Goal: Information Seeking & Learning: Learn about a topic

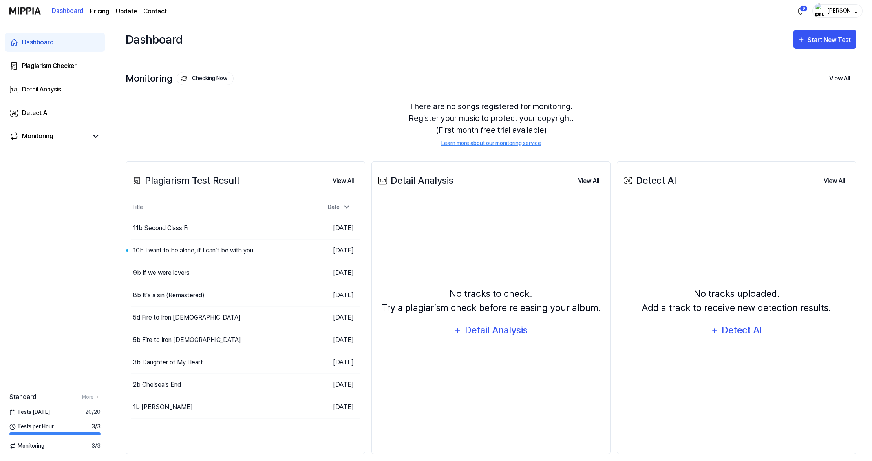
scroll to position [0, 0]
click at [51, 47] on div "Dashboard" at bounding box center [38, 42] width 32 height 9
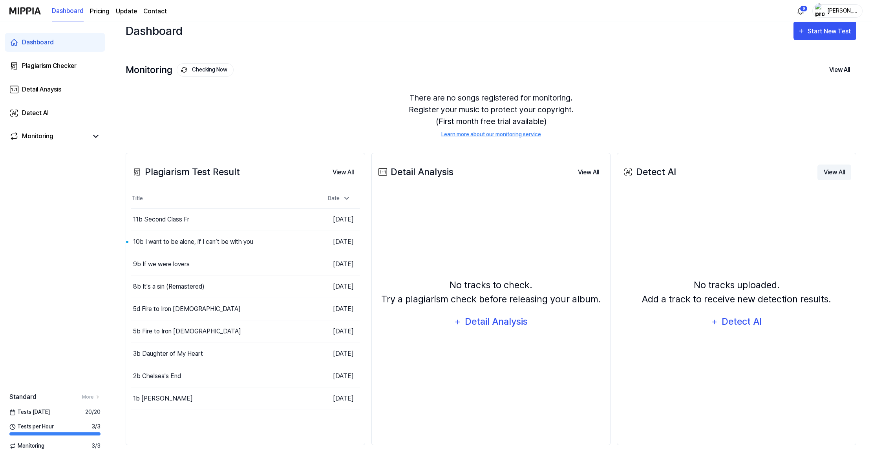
click at [827, 165] on button "View All" at bounding box center [835, 173] width 34 height 16
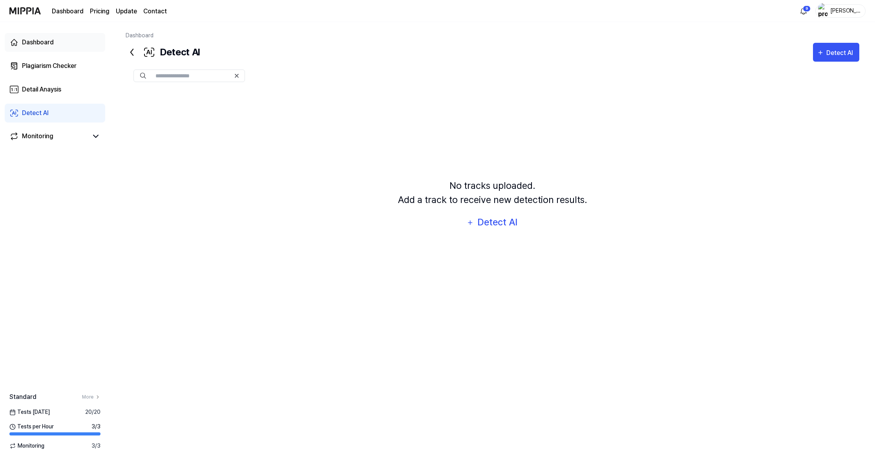
click at [51, 47] on div "Dashboard" at bounding box center [38, 42] width 32 height 9
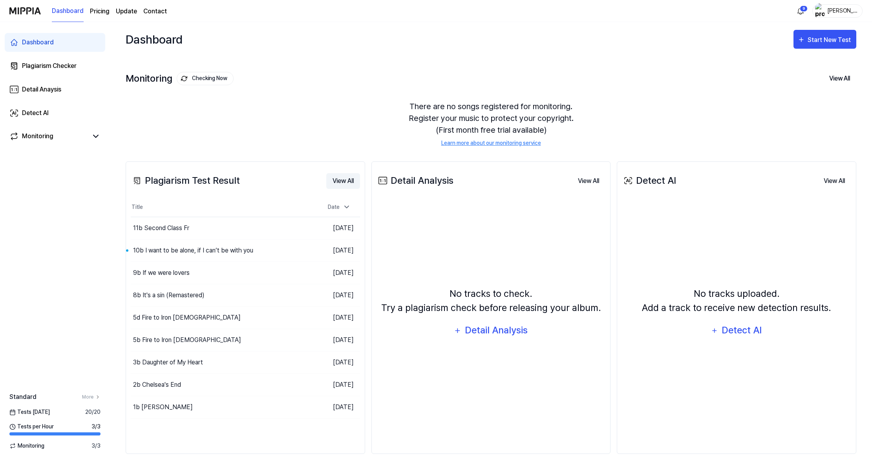
click at [360, 189] on button "View All" at bounding box center [343, 181] width 34 height 16
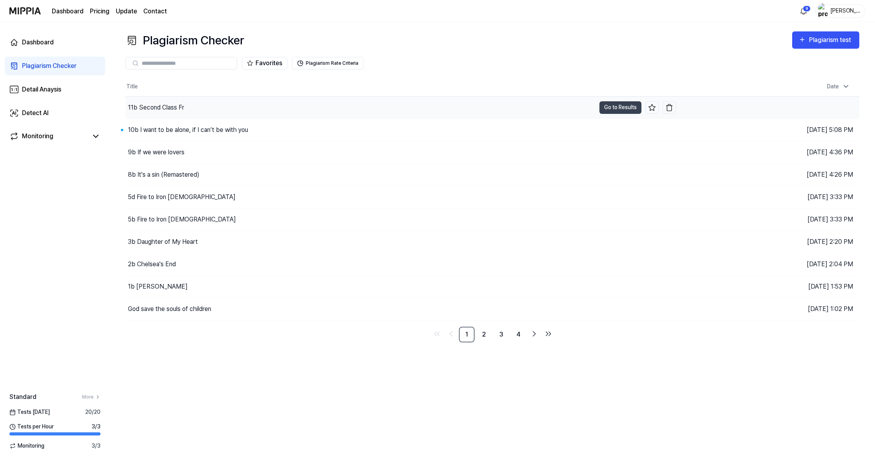
click at [167, 112] on div "11b Second Class Fr" at bounding box center [156, 107] width 56 height 9
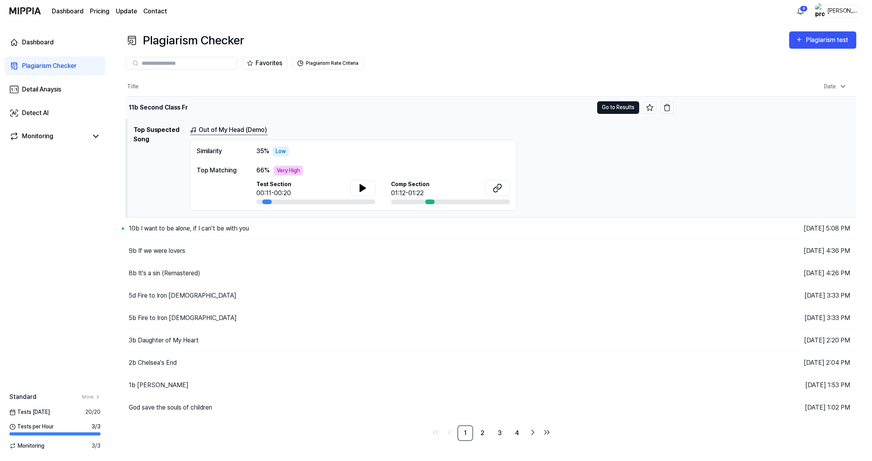
click at [613, 114] on button "Go to Results" at bounding box center [618, 107] width 42 height 13
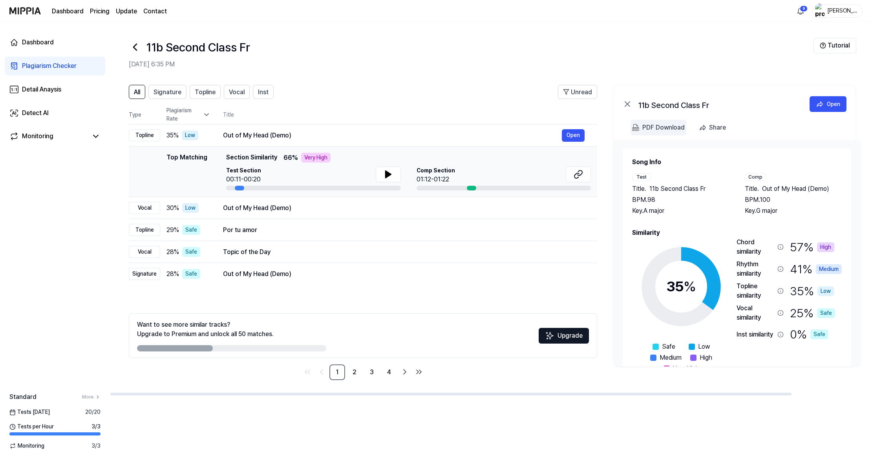
click at [637, 135] on 다운로드 "PDF Download" at bounding box center [659, 128] width 56 height 16
click at [633, 131] on img at bounding box center [635, 127] width 7 height 7
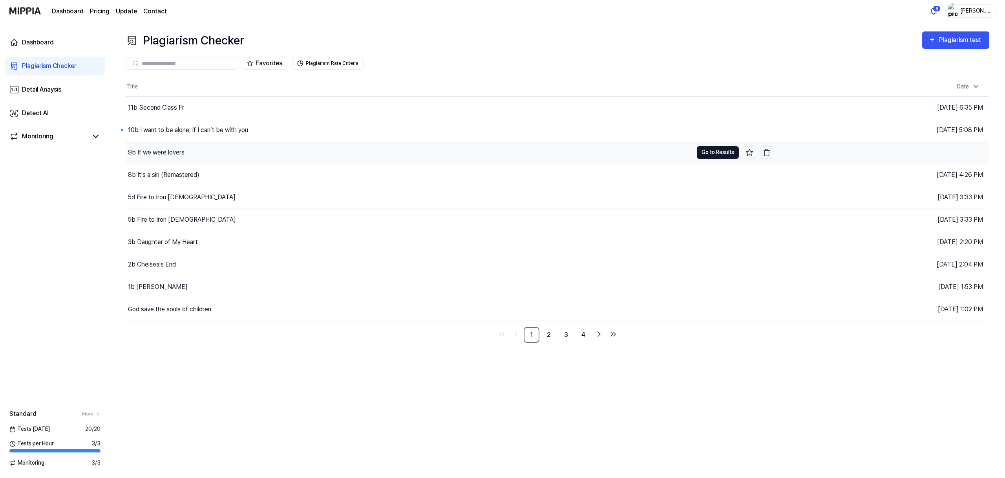
click at [707, 159] on button "Go to Results" at bounding box center [718, 152] width 42 height 13
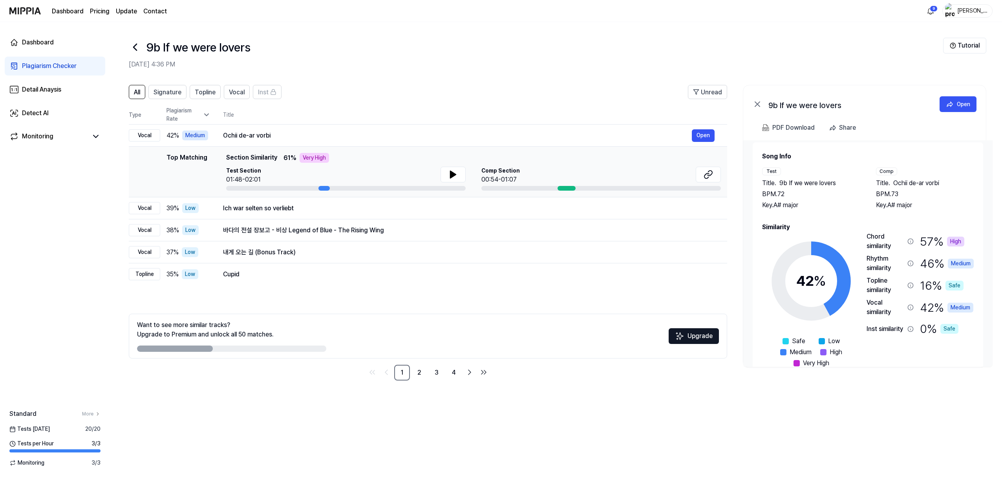
scroll to position [17, 0]
click at [762, 131] on img at bounding box center [765, 127] width 7 height 7
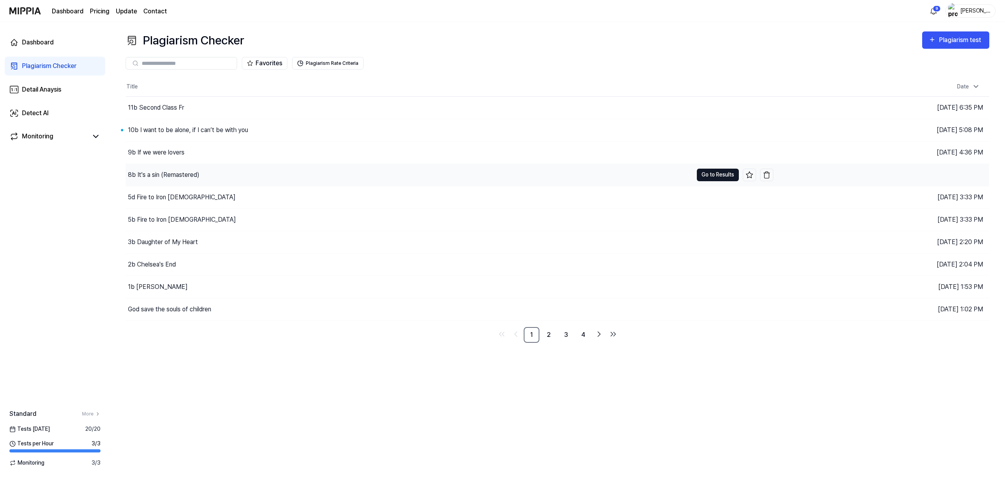
click at [706, 181] on button "Go to Results" at bounding box center [718, 174] width 42 height 13
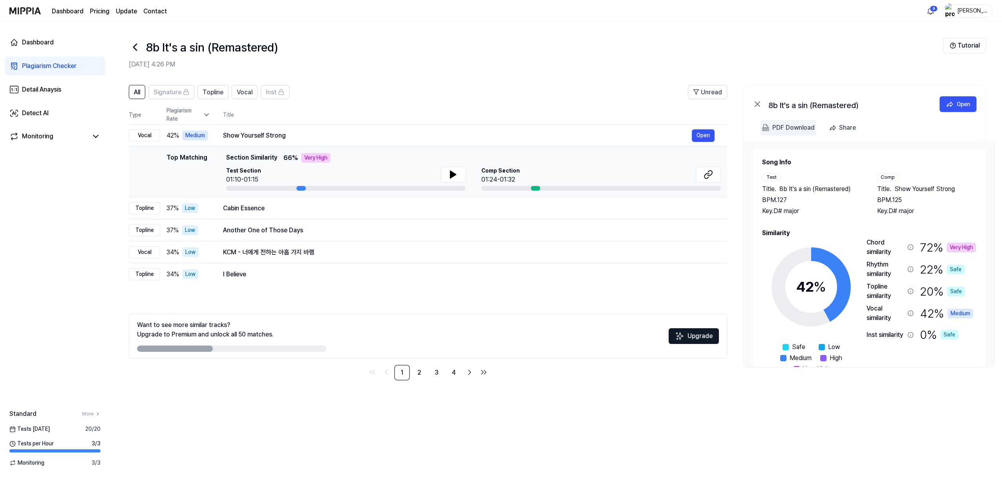
click at [762, 131] on img at bounding box center [765, 127] width 7 height 7
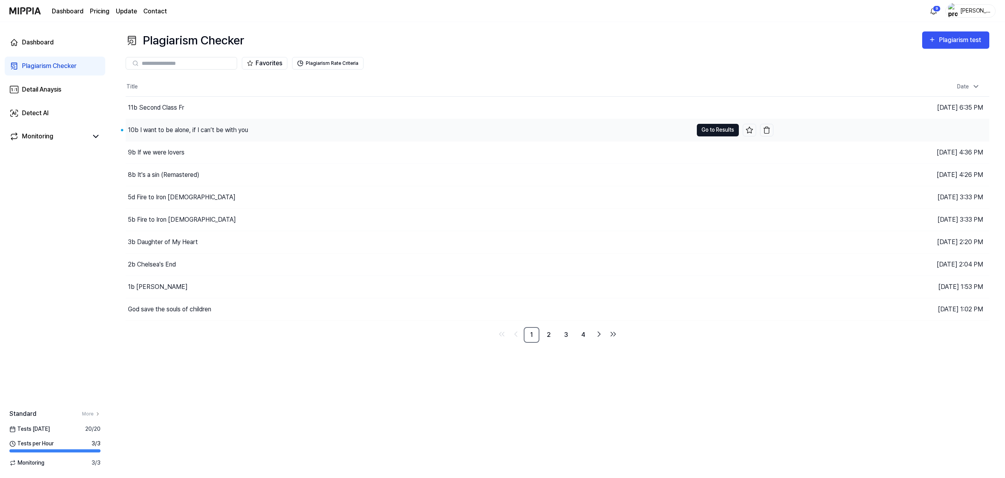
click at [703, 136] on button "Go to Results" at bounding box center [718, 130] width 42 height 13
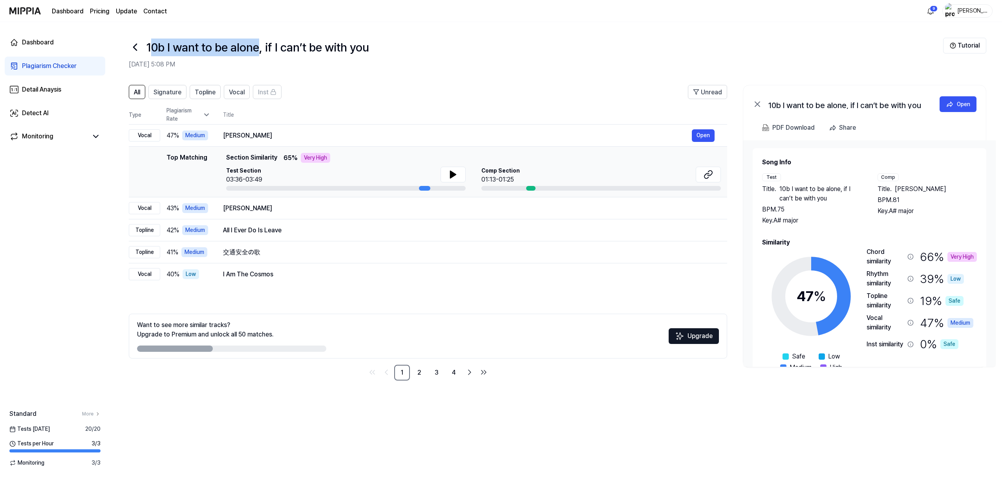
drag, startPoint x: 326, startPoint y: 60, endPoint x: 190, endPoint y: 60, distance: 136.3
click at [186, 56] on h1 "10b I want to be alone, if I can’t be with you" at bounding box center [257, 47] width 223 height 18
copy h1 "0b I want to be alone"
click at [762, 131] on img at bounding box center [765, 127] width 7 height 7
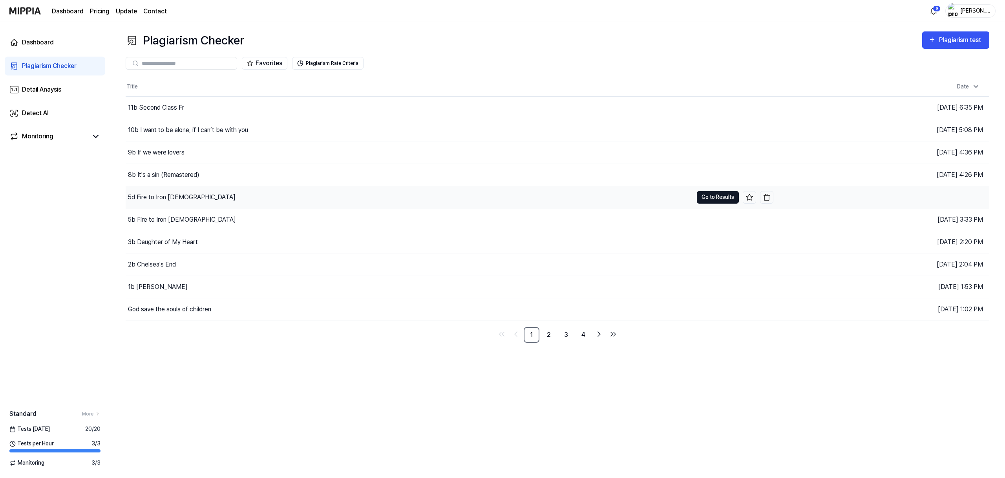
click at [697, 203] on button "Go to Results" at bounding box center [718, 197] width 42 height 13
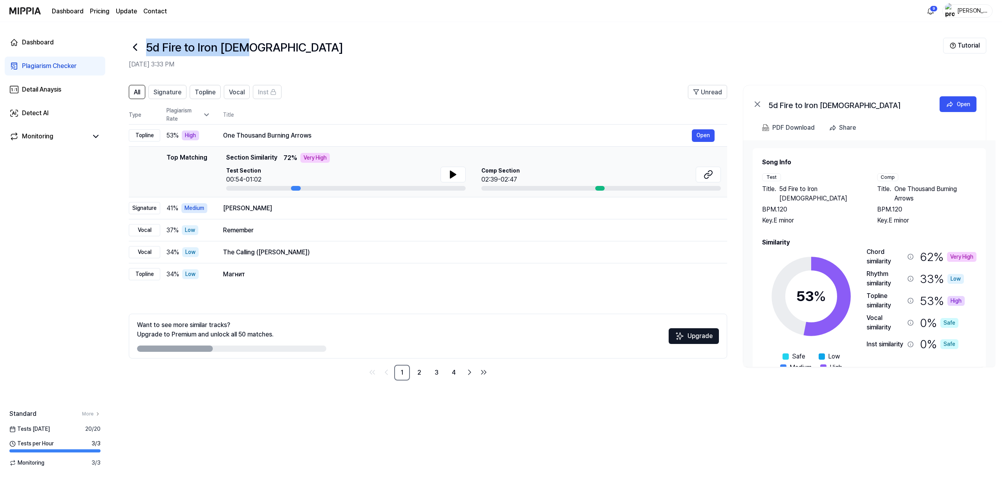
drag, startPoint x: 313, startPoint y: 60, endPoint x: 190, endPoint y: 60, distance: 122.9
click at [183, 57] on div "5d Fire to Iron male" at bounding box center [536, 47] width 814 height 19
copy h1 "5d Fire to Iron male"
click at [762, 131] on img at bounding box center [765, 127] width 7 height 7
click at [761, 135] on 다운로드 "PDF Download" at bounding box center [789, 128] width 56 height 16
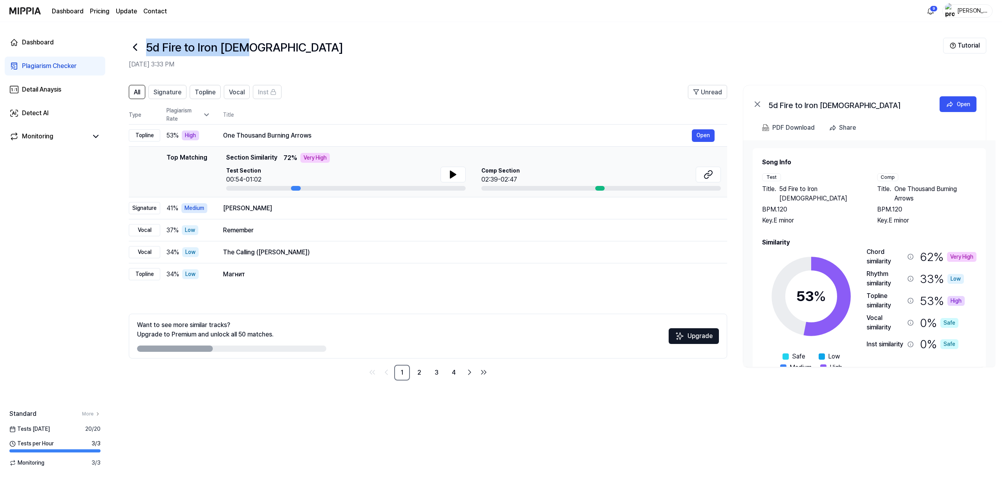
scroll to position [18, 0]
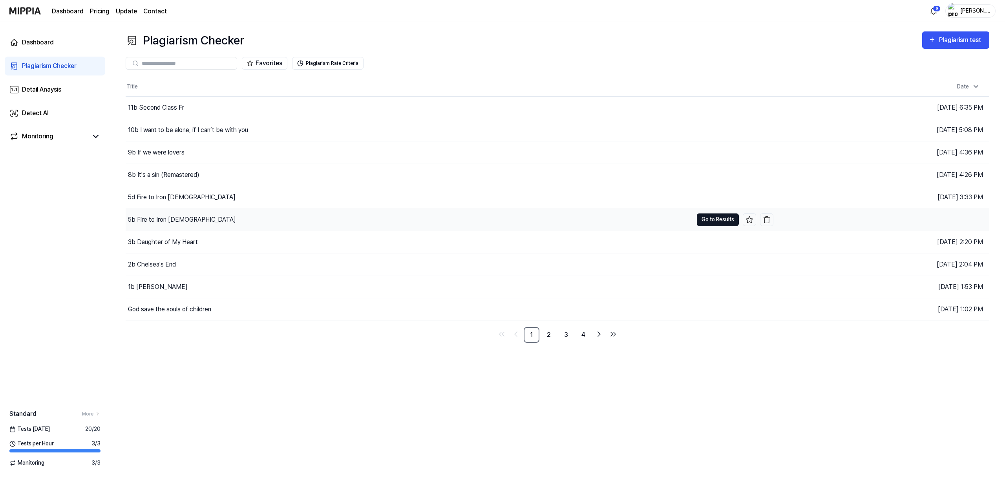
click at [721, 226] on button "Go to Results" at bounding box center [718, 219] width 42 height 13
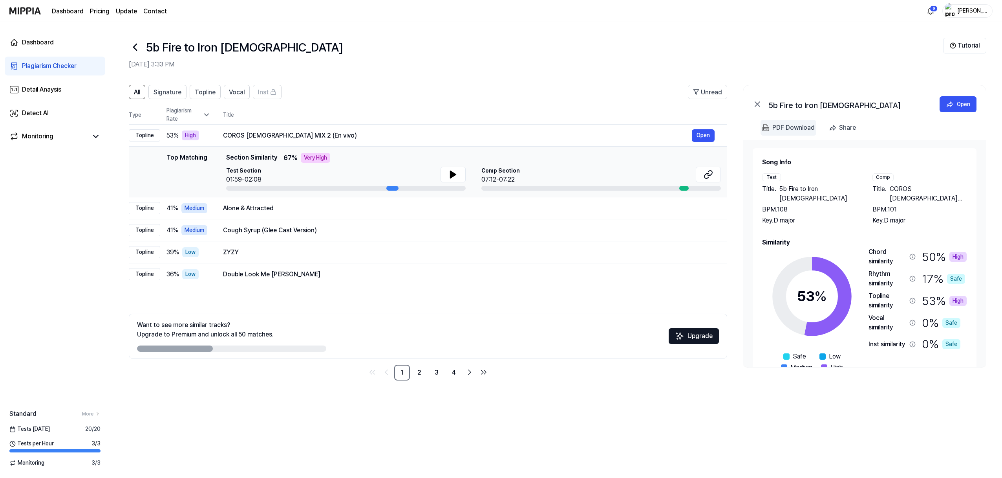
click at [761, 135] on 다운로드 "PDF Download" at bounding box center [789, 128] width 56 height 16
drag, startPoint x: 186, startPoint y: 57, endPoint x: 328, endPoint y: 61, distance: 142.2
click at [326, 57] on div "5b Fire to Iron female" at bounding box center [536, 47] width 814 height 19
copy h1 "5b Fire to Iron female"
click at [762, 131] on img at bounding box center [765, 127] width 7 height 7
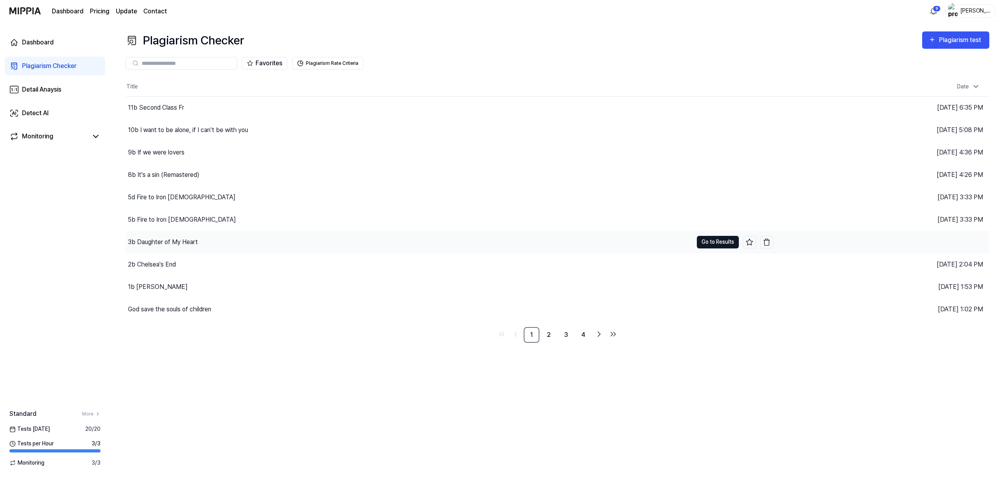
click at [697, 248] on button "Go to Results" at bounding box center [718, 242] width 42 height 13
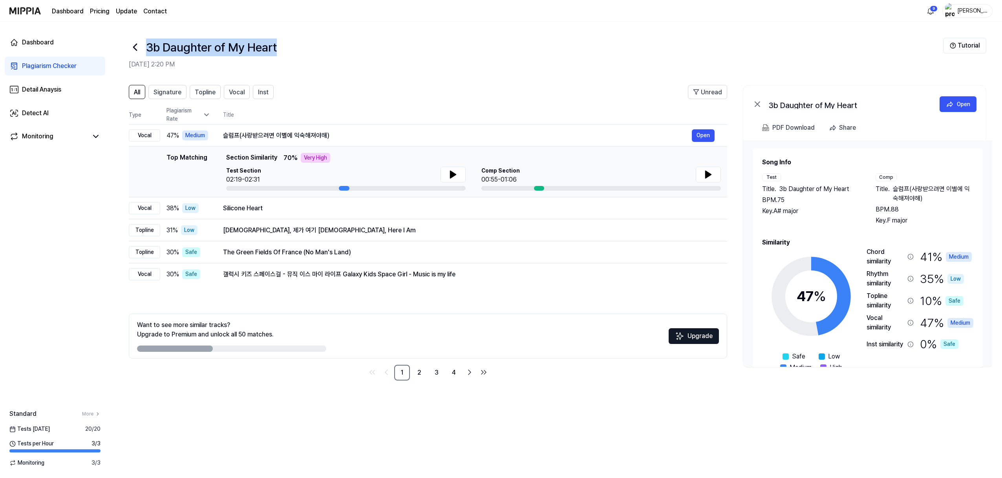
drag, startPoint x: 179, startPoint y: 57, endPoint x: 354, endPoint y: 71, distance: 175.3
click at [354, 69] on div "3b Daughter of My Heart Aug 24, 2025, 2:20 PM" at bounding box center [536, 53] width 814 height 31
copy h1 "3b Daughter of My Heart"
click at [762, 131] on img at bounding box center [765, 127] width 7 height 7
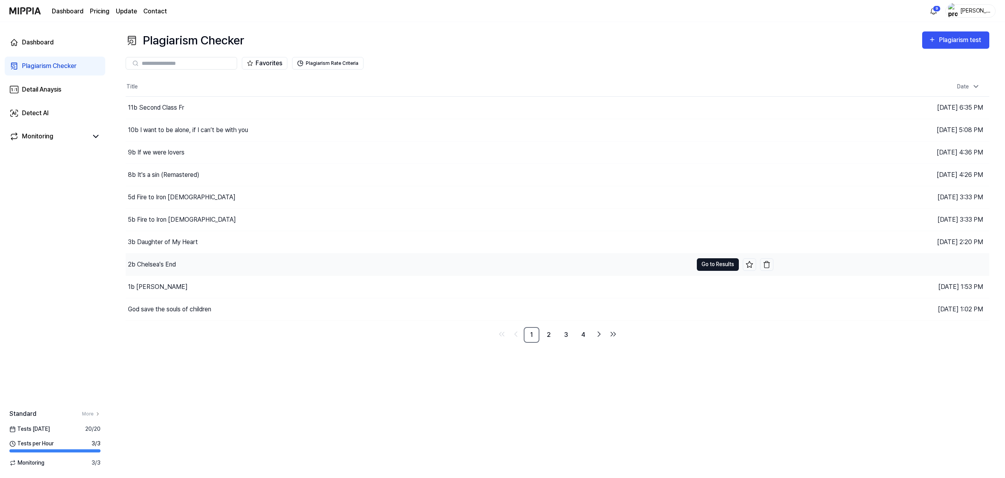
click at [697, 271] on button "Go to Results" at bounding box center [718, 264] width 42 height 13
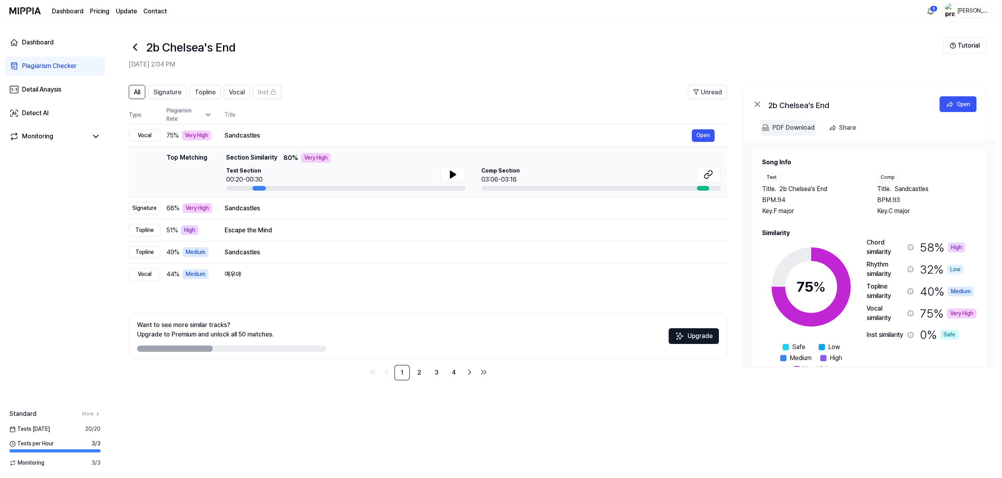
click at [772, 133] on div "PDF Download" at bounding box center [793, 128] width 42 height 10
drag, startPoint x: 300, startPoint y: 57, endPoint x: 185, endPoint y: 57, distance: 115.5
click at [185, 57] on div "2b Chelsea's End" at bounding box center [536, 47] width 814 height 19
copy h1 "2b Chelsea's End"
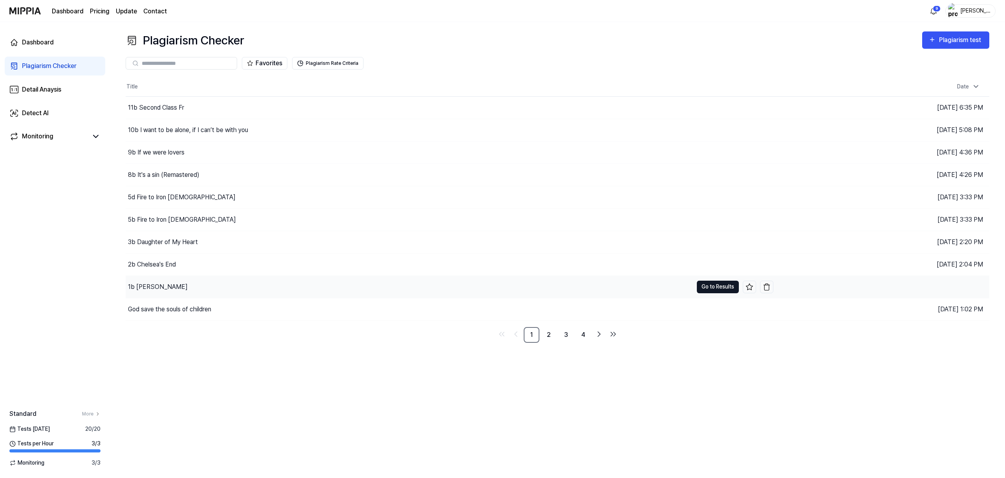
click at [700, 293] on button "Go to Results" at bounding box center [718, 286] width 42 height 13
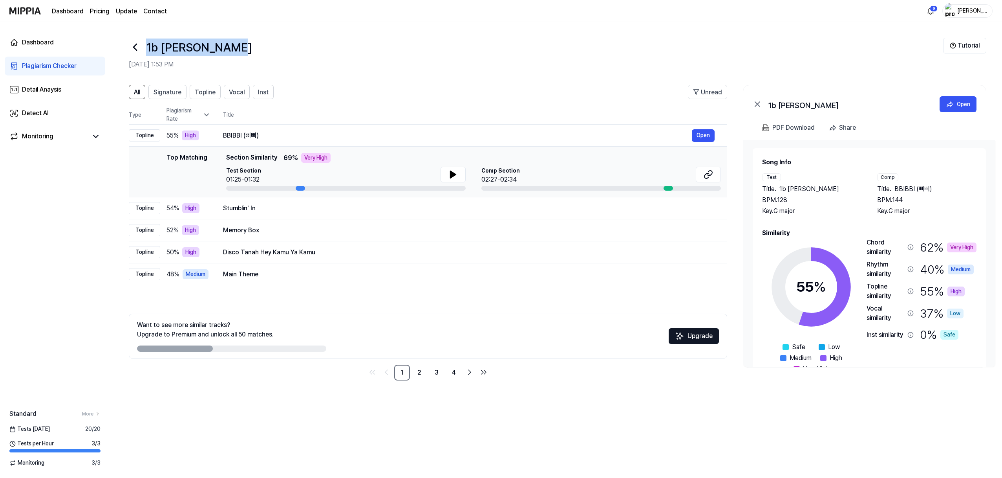
drag, startPoint x: 181, startPoint y: 56, endPoint x: 285, endPoint y: 67, distance: 104.2
click at [285, 57] on div "1b Chelsea Blue" at bounding box center [536, 47] width 814 height 19
copy h1 "1b Chelsea Blue"
click at [762, 131] on img at bounding box center [765, 127] width 7 height 7
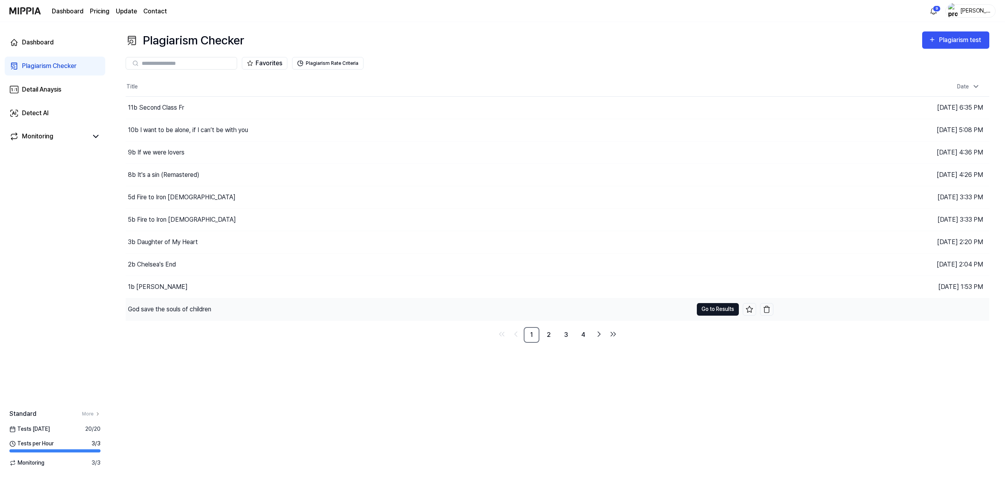
click at [702, 315] on button "Go to Results" at bounding box center [718, 309] width 42 height 13
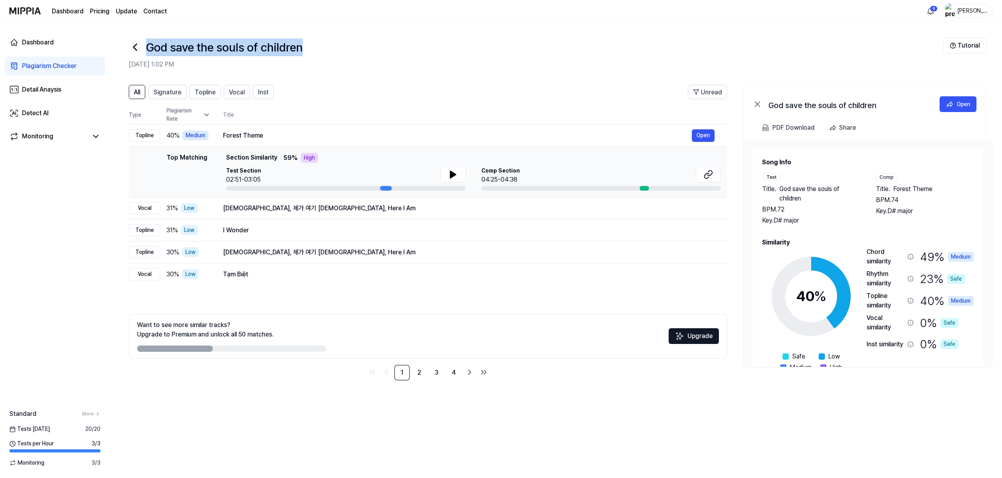
drag, startPoint x: 185, startPoint y: 58, endPoint x: 381, endPoint y: 68, distance: 196.2
click at [303, 56] on h1 "God save the souls of children" at bounding box center [224, 47] width 157 height 18
copy h1 "God save the souls of children"
click at [762, 131] on img at bounding box center [765, 127] width 7 height 7
click at [412, 380] on link "2" at bounding box center [420, 372] width 16 height 16
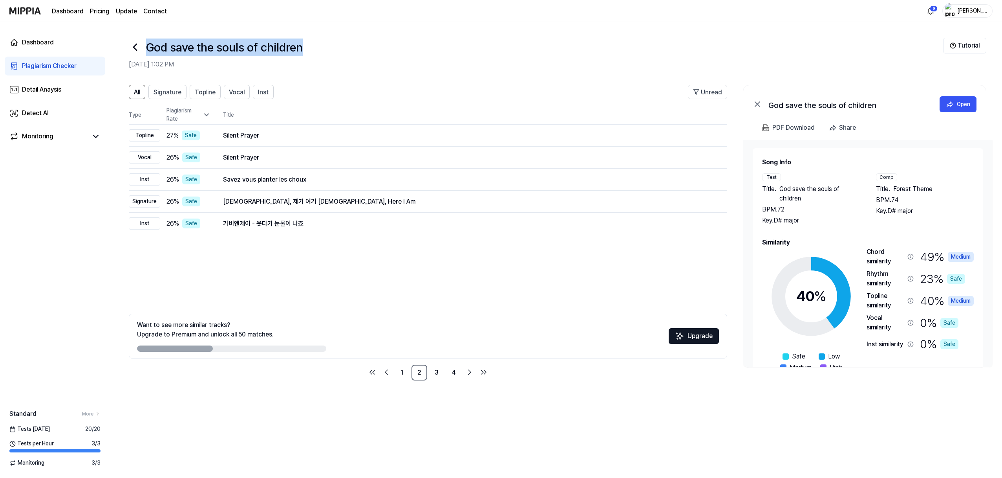
scroll to position [12, 0]
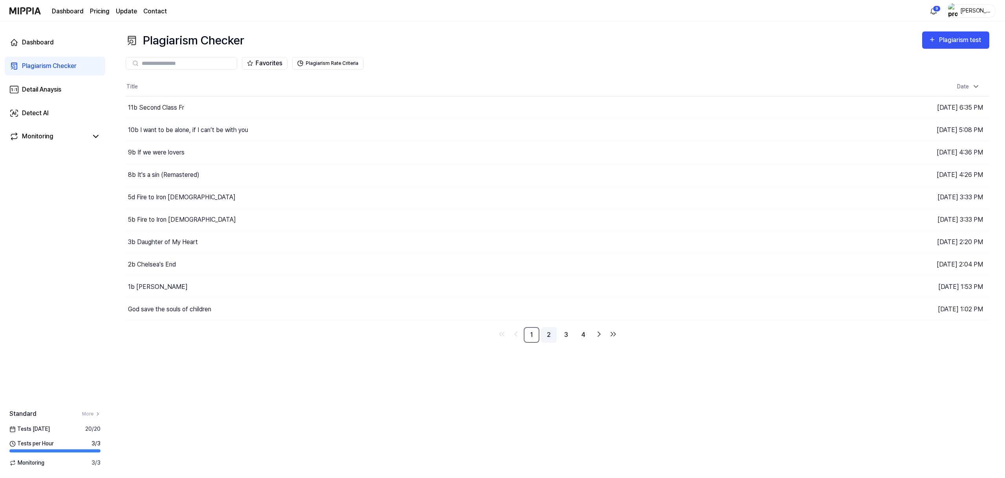
click at [557, 342] on link "2" at bounding box center [549, 335] width 16 height 16
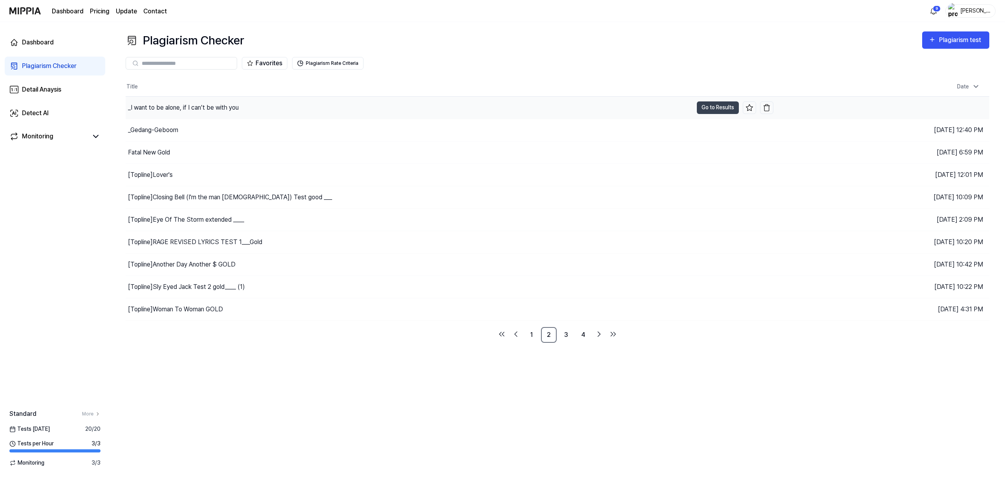
click at [192, 112] on div "_I want to be alone, if I can’t be with you" at bounding box center [183, 107] width 111 height 9
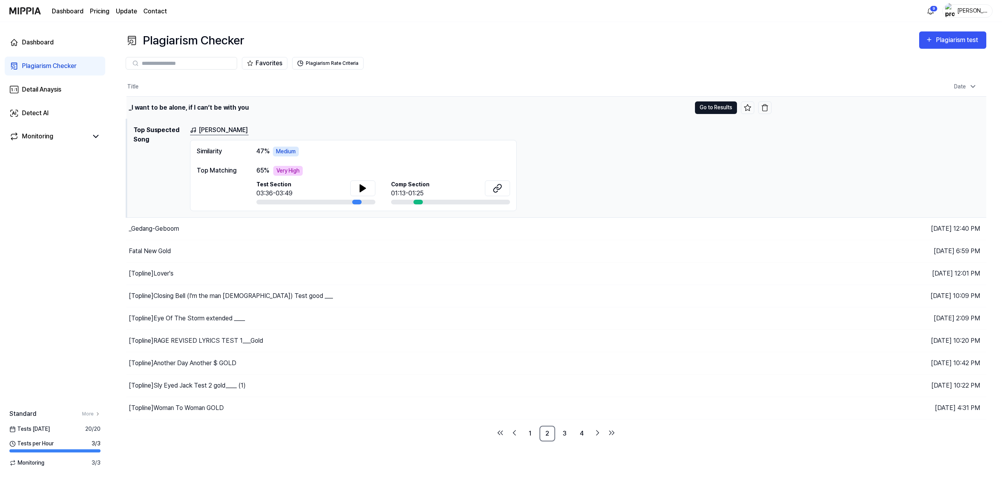
click at [714, 114] on button "Go to Results" at bounding box center [716, 107] width 42 height 13
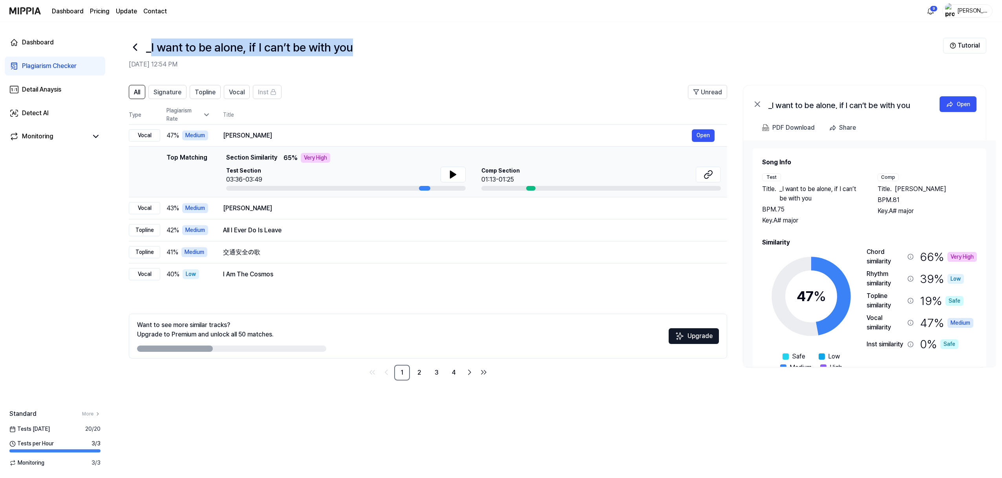
drag, startPoint x: 189, startPoint y: 60, endPoint x: 467, endPoint y: 63, distance: 278.1
click at [470, 57] on div "_I want to be alone, if I can’t be with you" at bounding box center [536, 47] width 814 height 19
copy h1 "I want to be alone, if I can’t be with you"
click at [762, 131] on img at bounding box center [765, 127] width 7 height 7
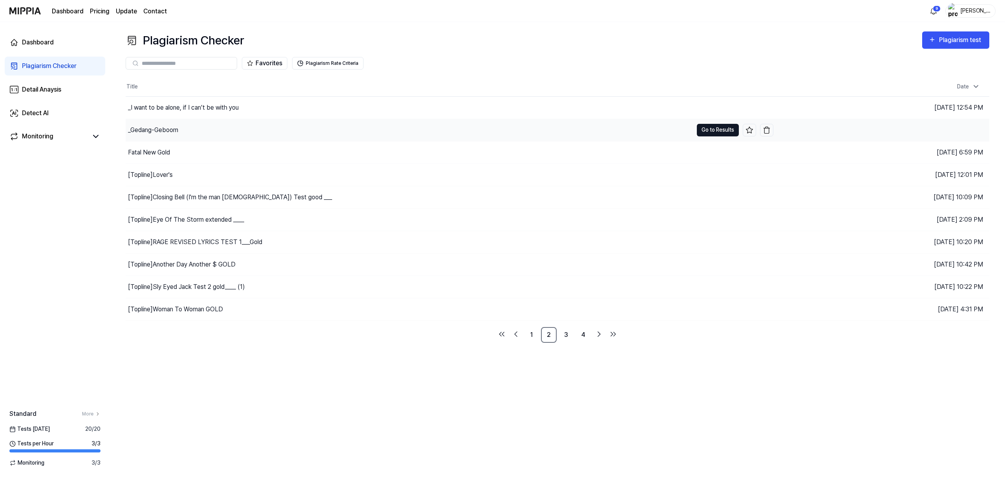
click at [699, 136] on button "Go to Results" at bounding box center [718, 130] width 42 height 13
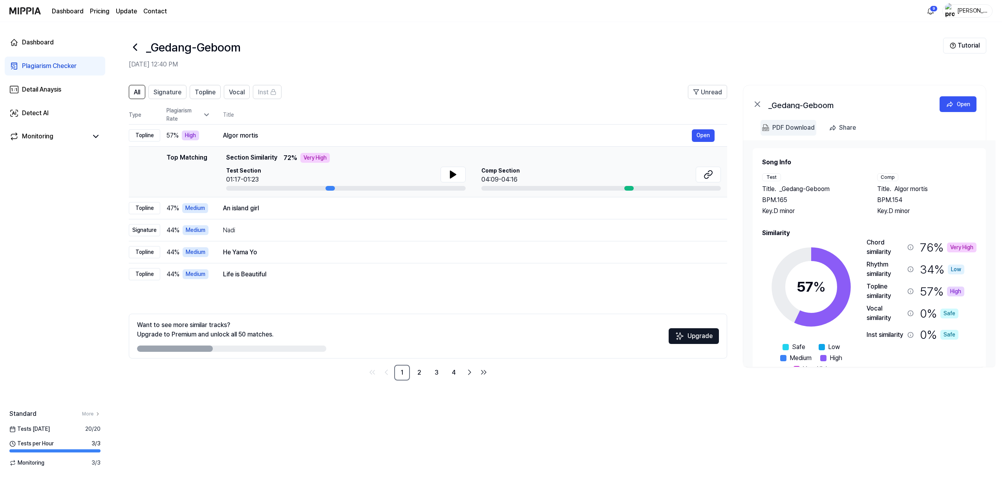
click at [762, 131] on img at bounding box center [765, 127] width 7 height 7
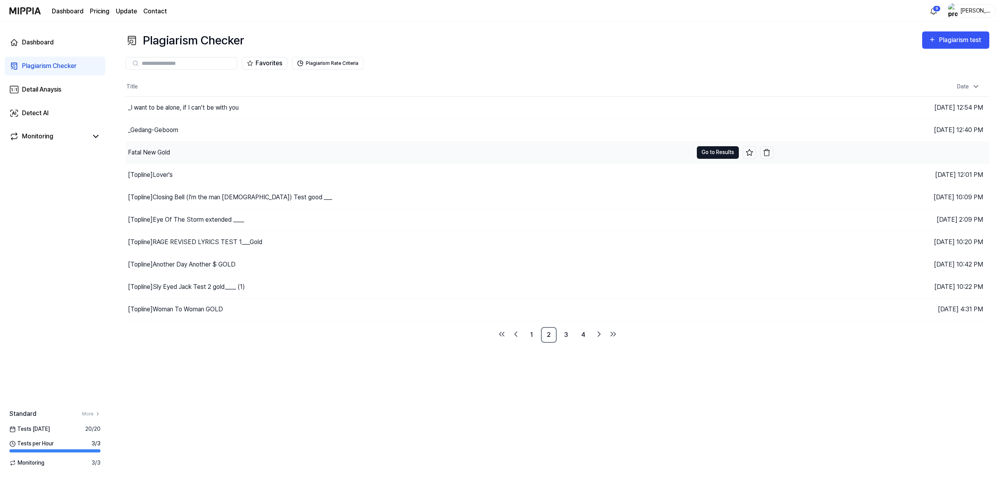
click at [698, 159] on button "Go to Results" at bounding box center [718, 152] width 42 height 13
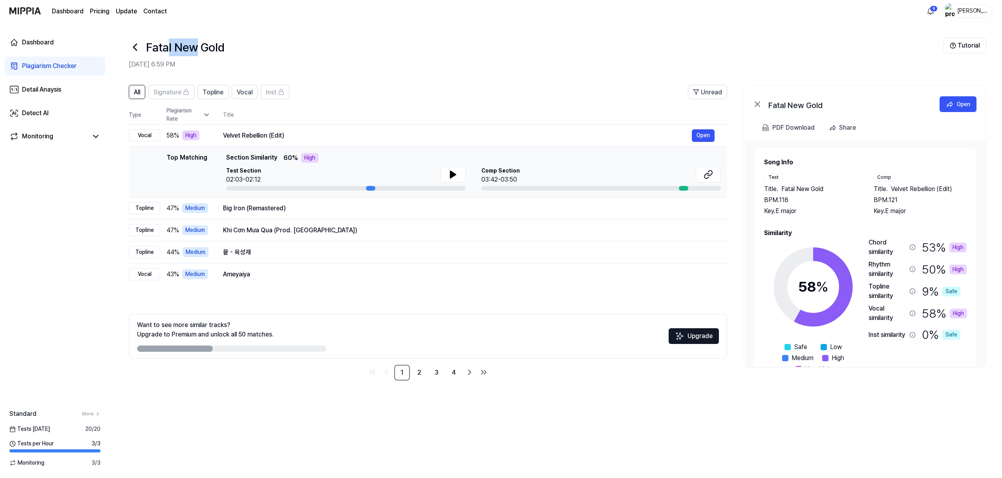
drag, startPoint x: 251, startPoint y: 57, endPoint x: 210, endPoint y: 58, distance: 40.1
click at [210, 56] on h1 "Fatal New Gold" at bounding box center [185, 47] width 79 height 18
drag, startPoint x: 215, startPoint y: 58, endPoint x: 187, endPoint y: 59, distance: 27.9
click at [186, 56] on h1 "Fatal New Gold" at bounding box center [185, 47] width 79 height 18
copy h1 "Fatal"
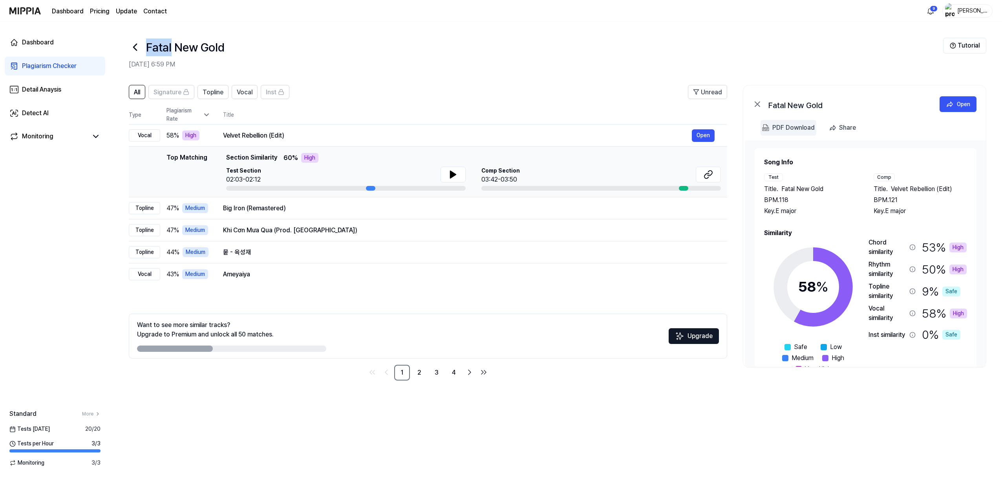
click at [762, 131] on img at bounding box center [765, 127] width 7 height 7
